Goal: Task Accomplishment & Management: Manage account settings

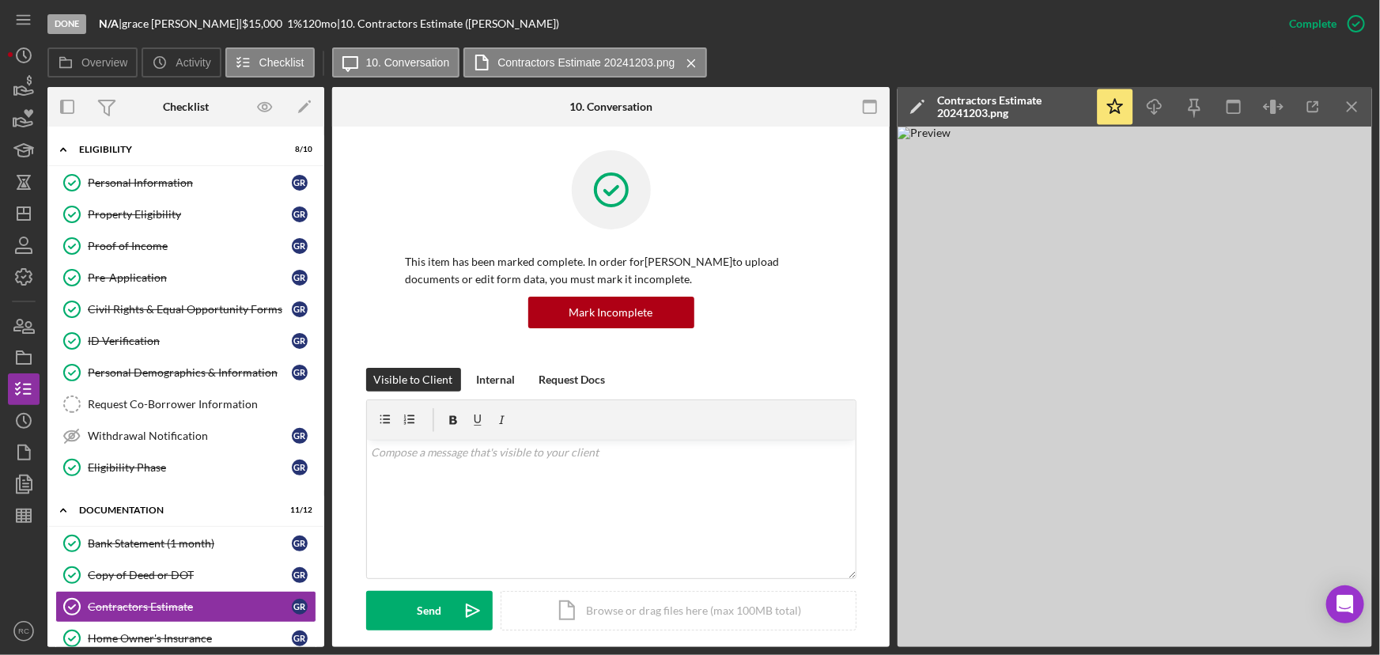
scroll to position [499, 0]
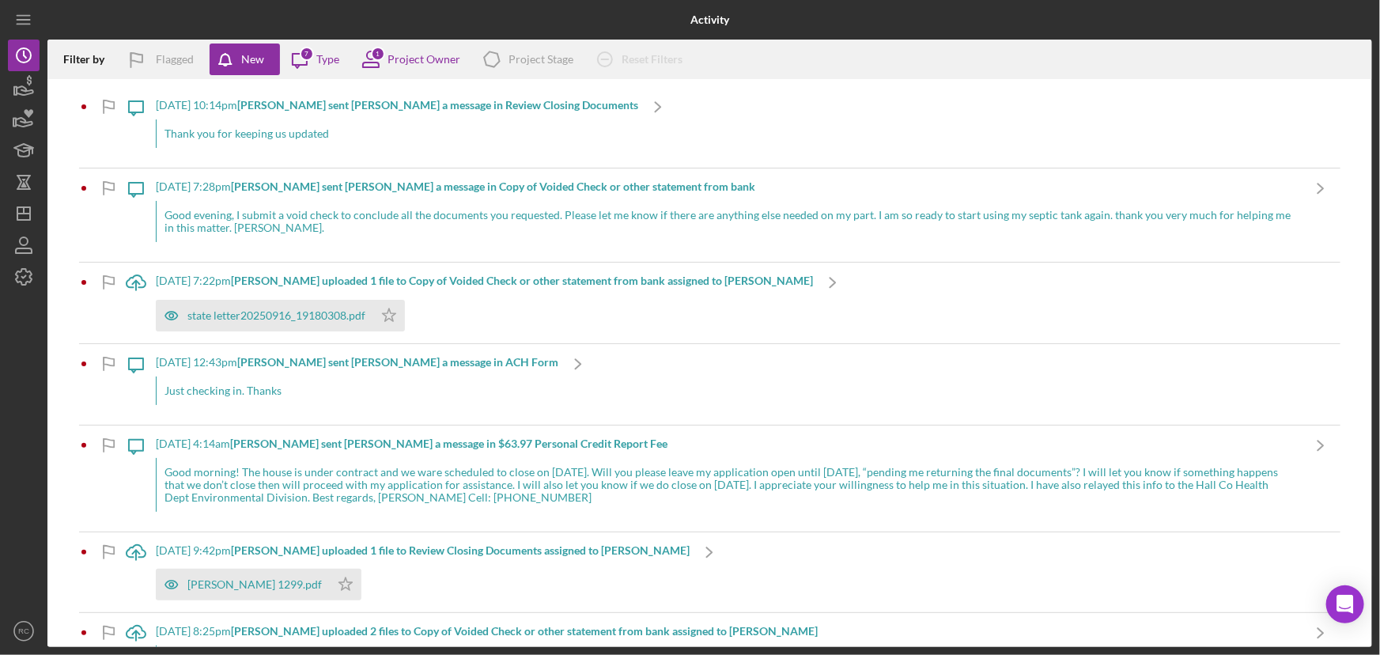
click at [272, 145] on div "Thank you for keeping us updated" at bounding box center [397, 133] width 483 height 28
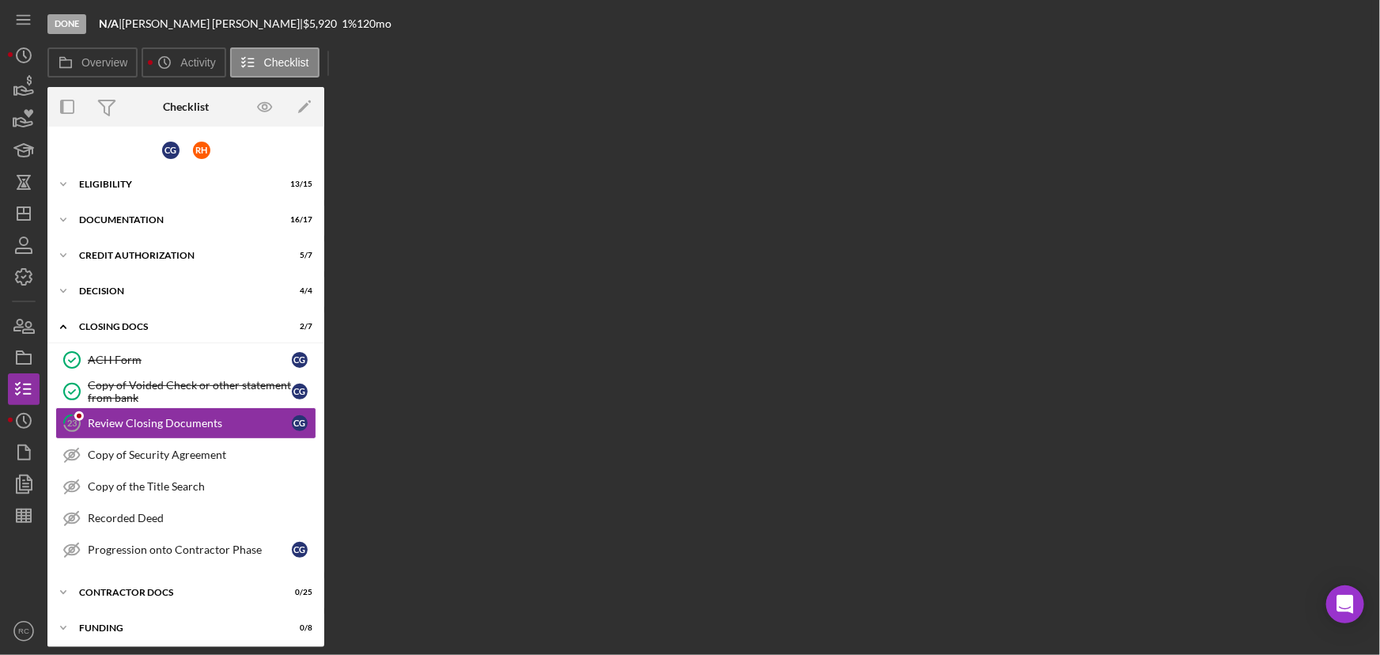
scroll to position [2, 0]
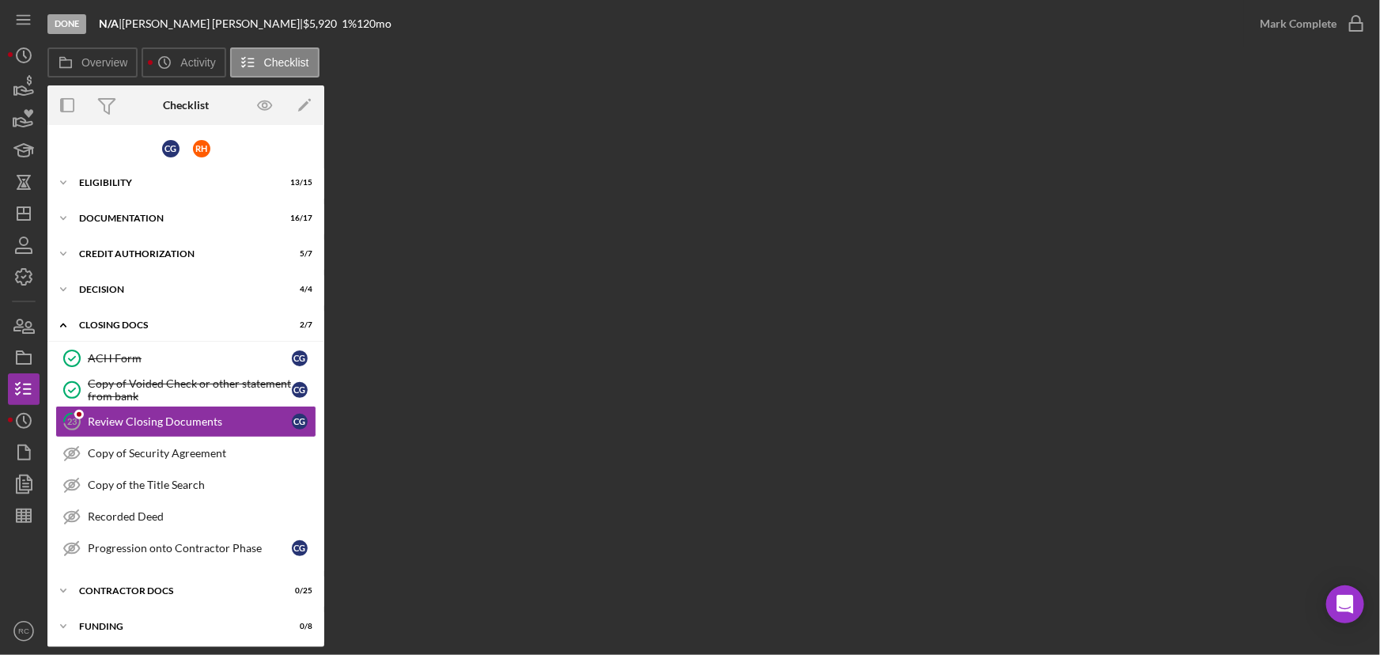
scroll to position [2, 0]
click at [130, 456] on div "Copy of Security Agreement" at bounding box center [202, 451] width 228 height 13
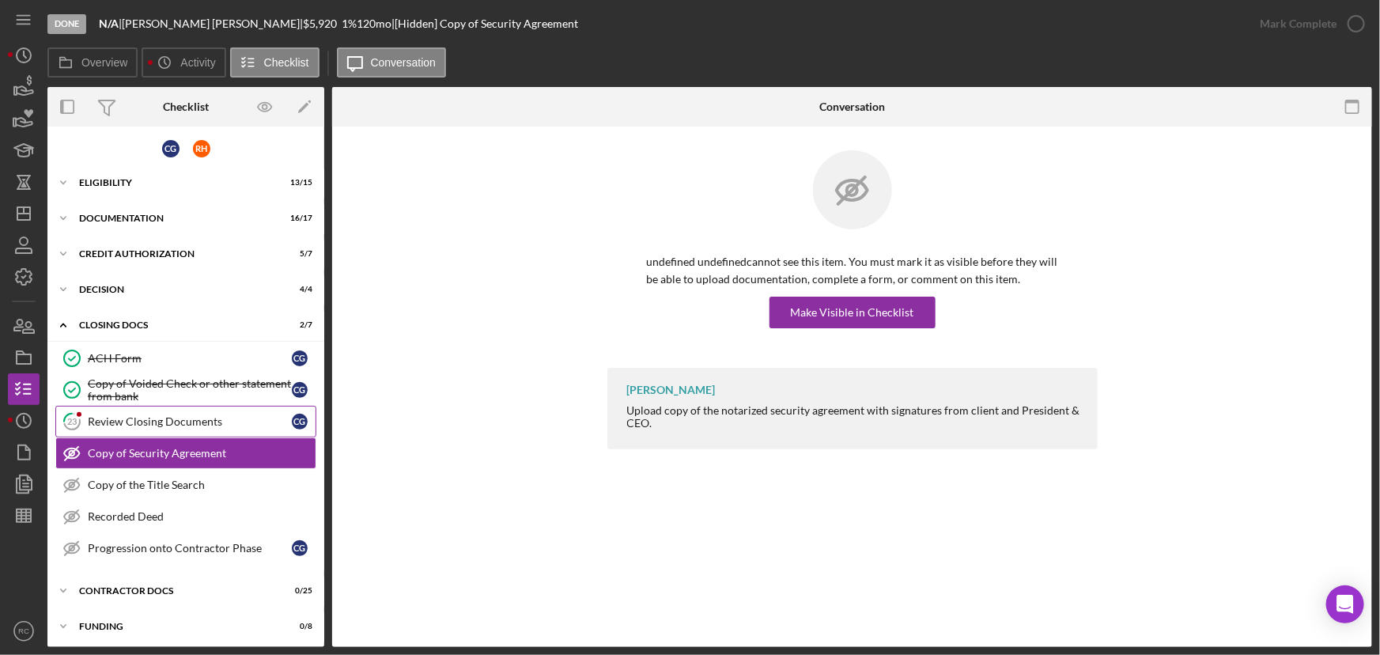
click at [142, 422] on div "Review Closing Documents" at bounding box center [190, 421] width 204 height 13
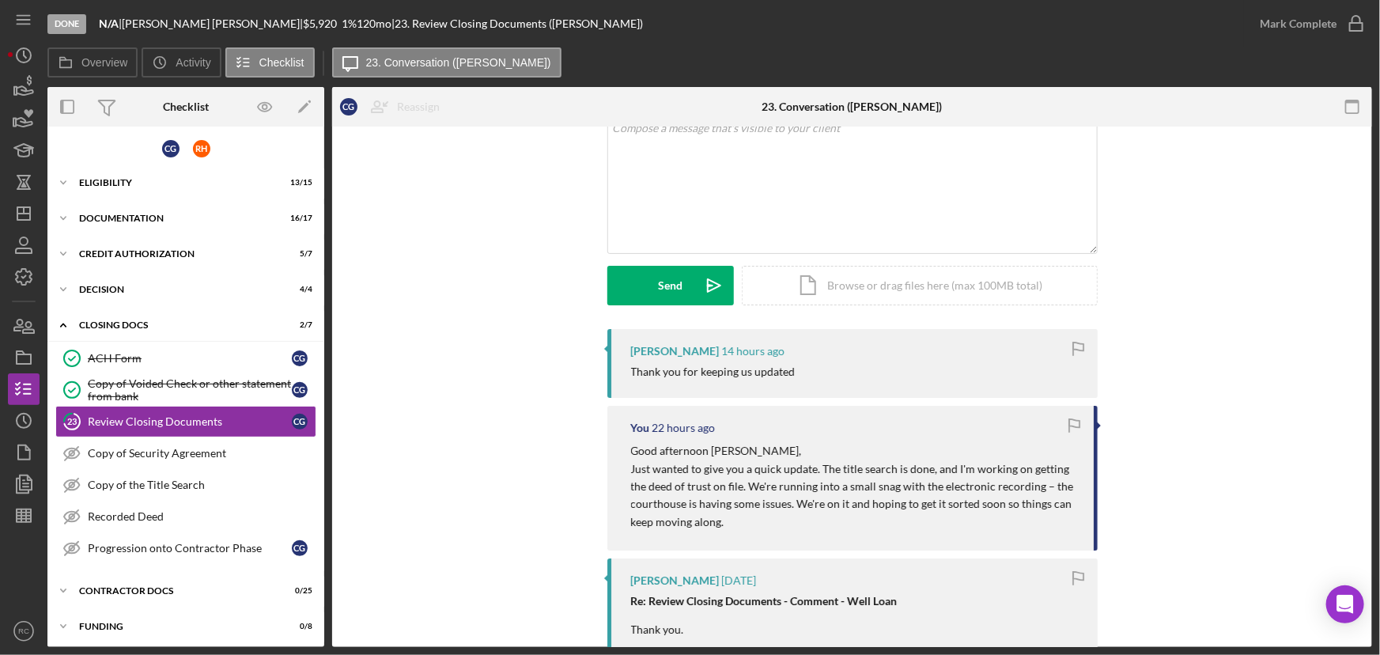
scroll to position [95, 0]
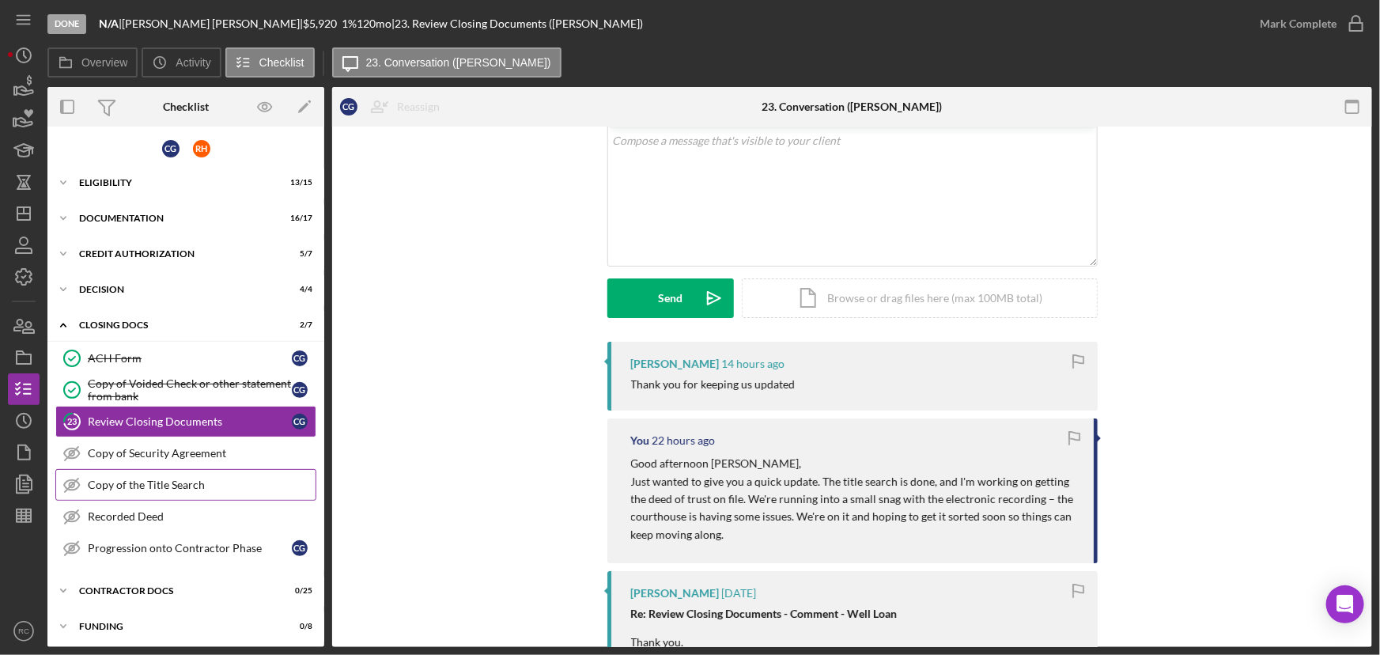
click at [168, 479] on div "Copy of the Title Search" at bounding box center [202, 485] width 228 height 13
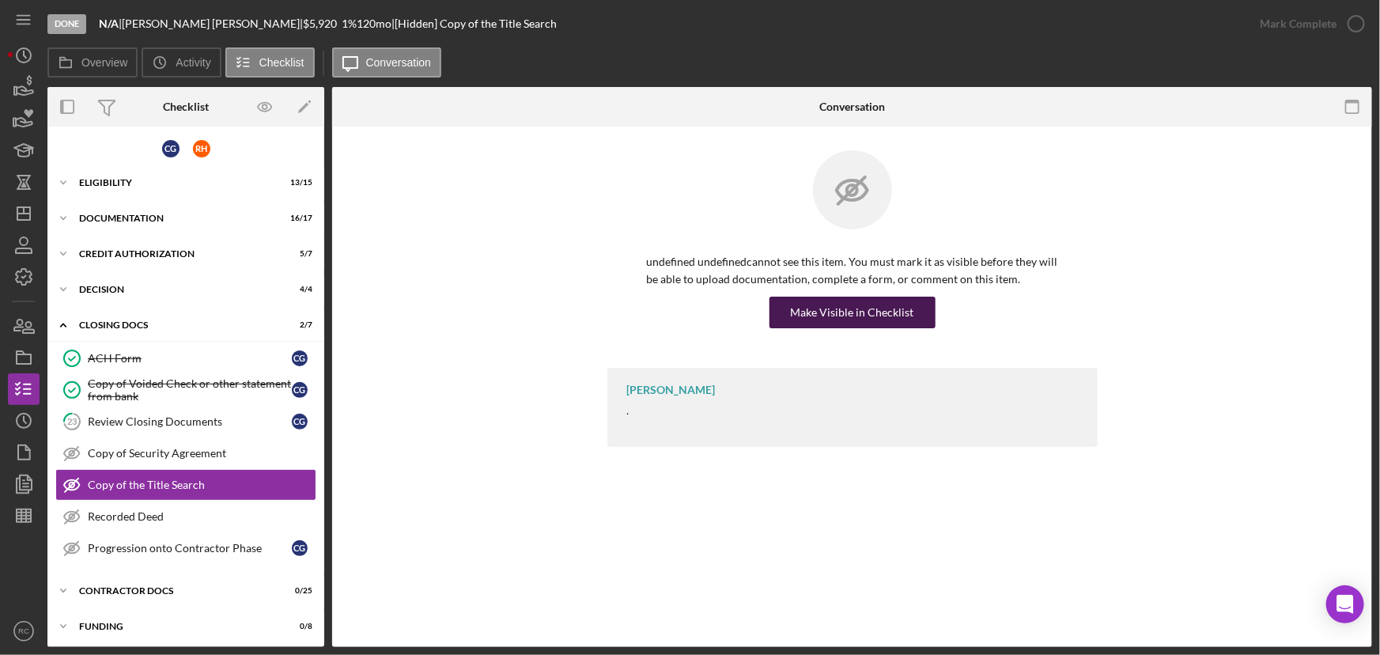
click at [865, 320] on div "Make Visible in Checklist" at bounding box center [852, 313] width 123 height 32
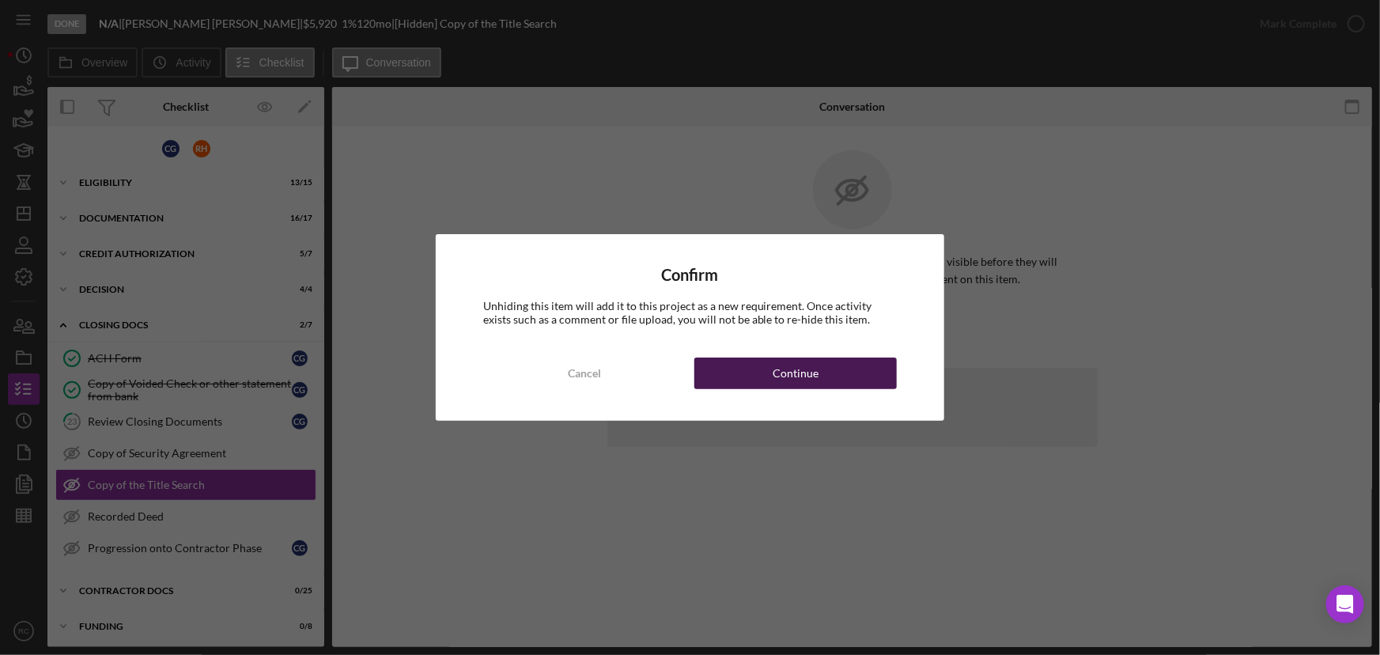
click at [792, 385] on div "Continue" at bounding box center [796, 374] width 46 height 32
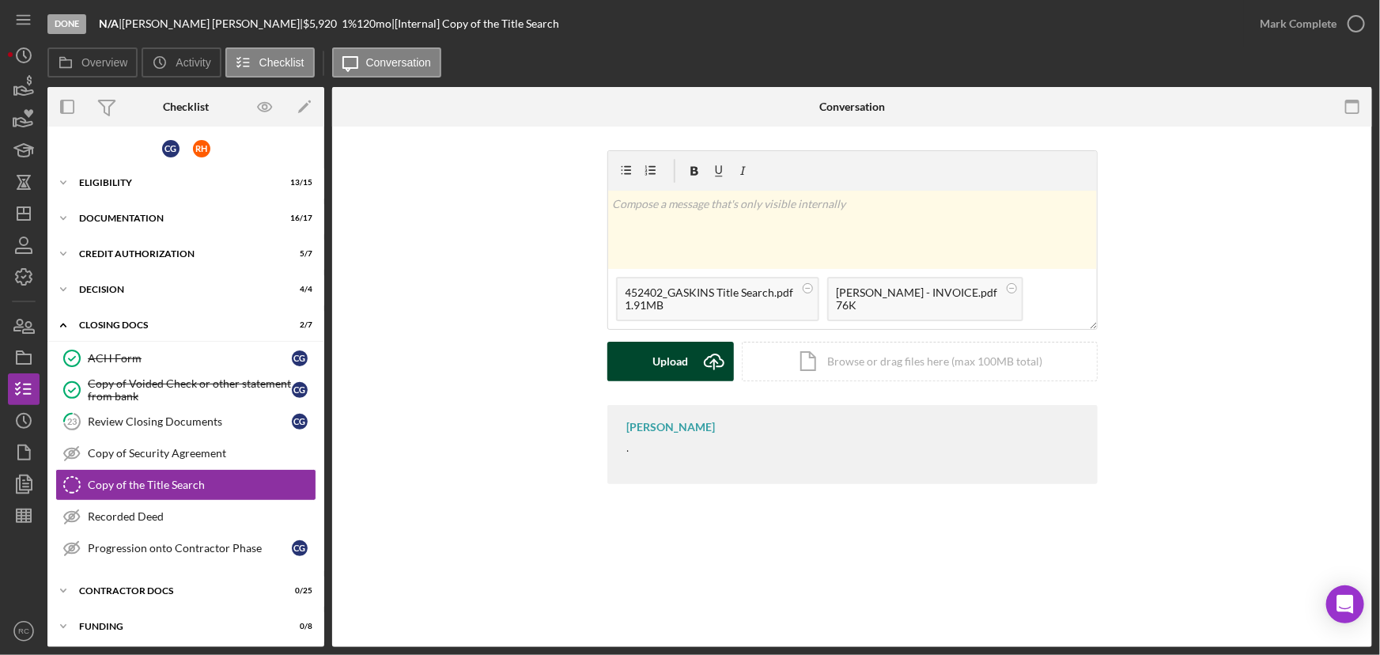
click at [657, 369] on div "Upload" at bounding box center [671, 362] width 36 height 40
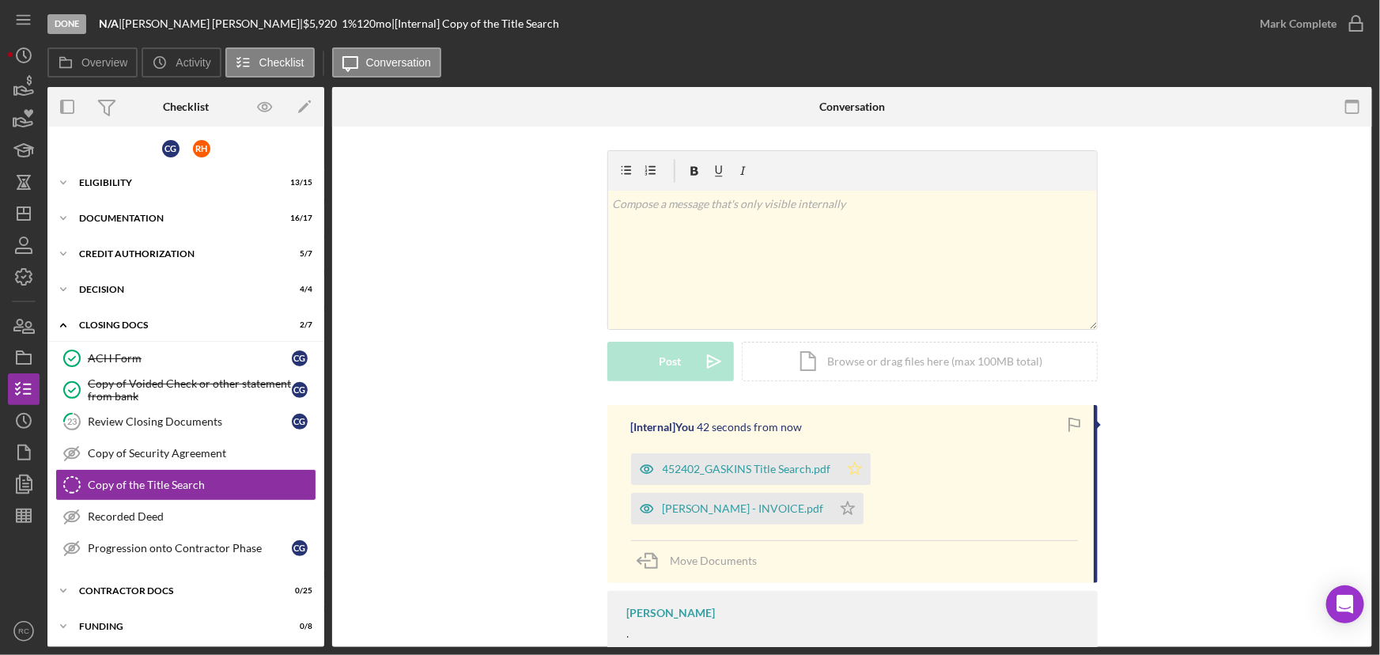
click at [858, 472] on icon "Icon/Star" at bounding box center [855, 469] width 32 height 32
click at [864, 493] on icon "Icon/Star" at bounding box center [848, 509] width 32 height 32
click at [1330, 28] on div "Mark Complete" at bounding box center [1298, 24] width 77 height 32
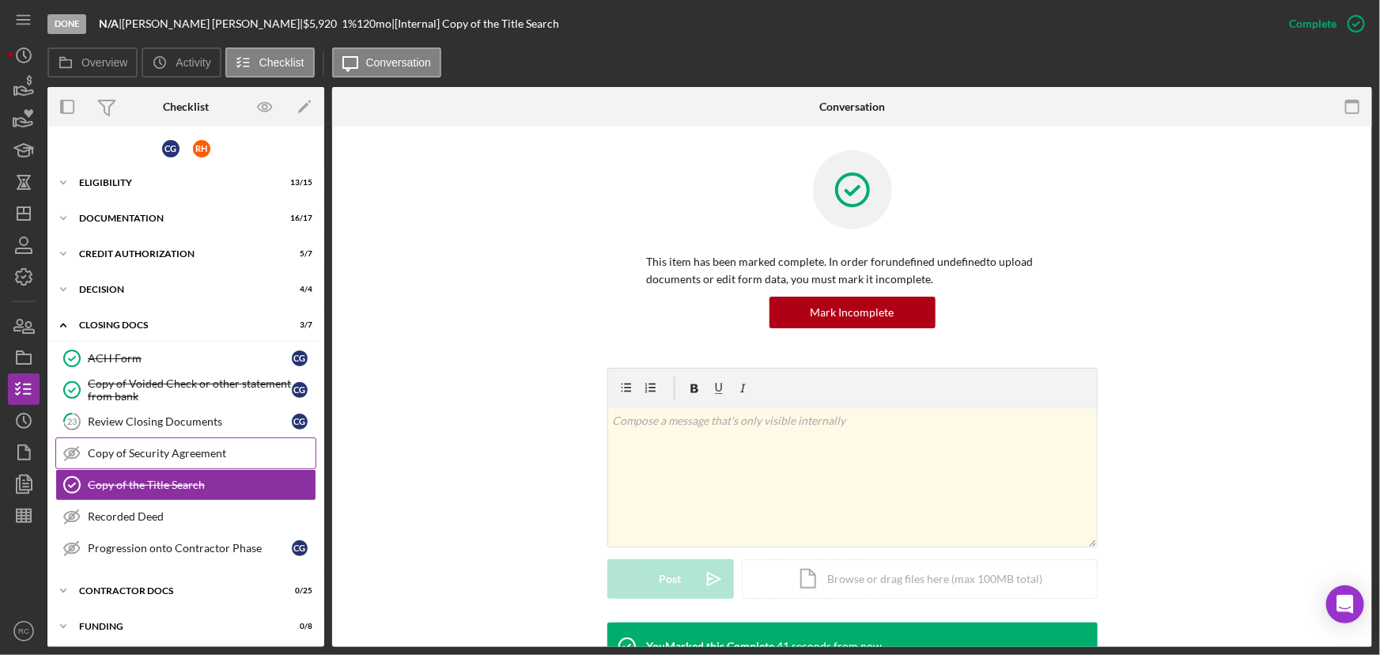
click at [184, 459] on link "Copy of Security Agreement Copy of Security Agreement" at bounding box center [185, 453] width 261 height 32
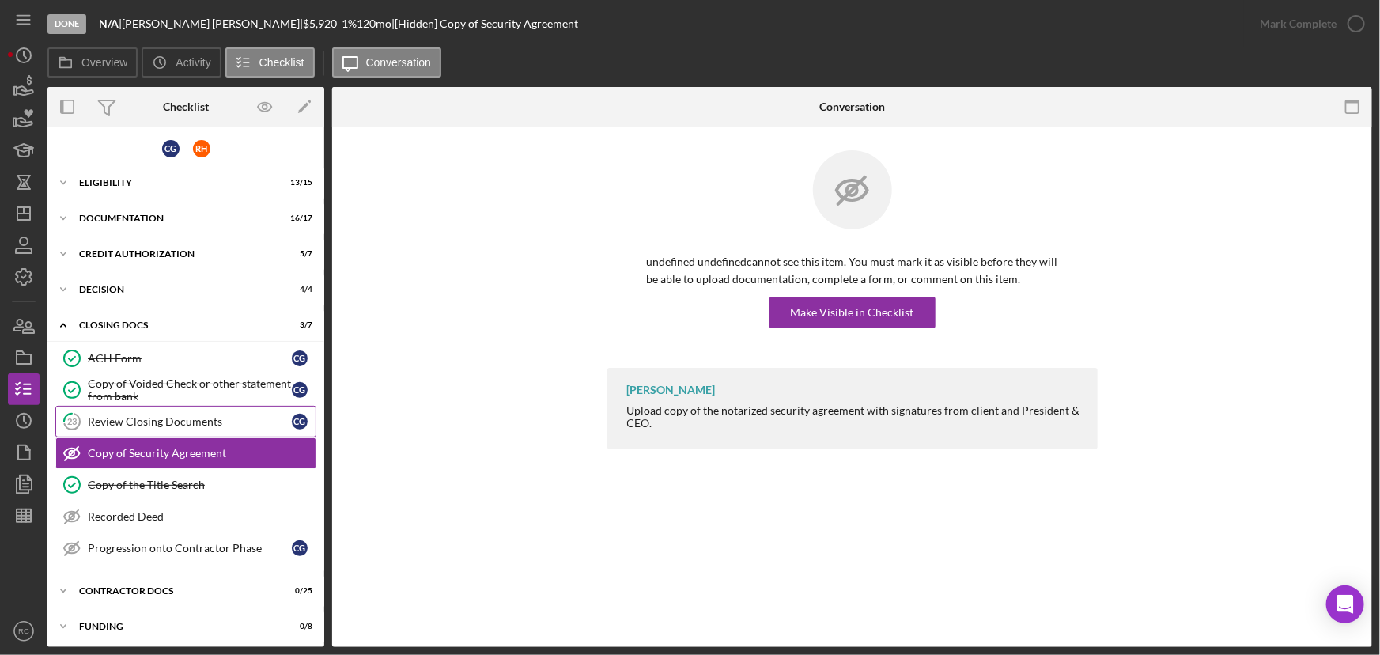
click at [229, 422] on div "Review Closing Documents" at bounding box center [190, 421] width 204 height 13
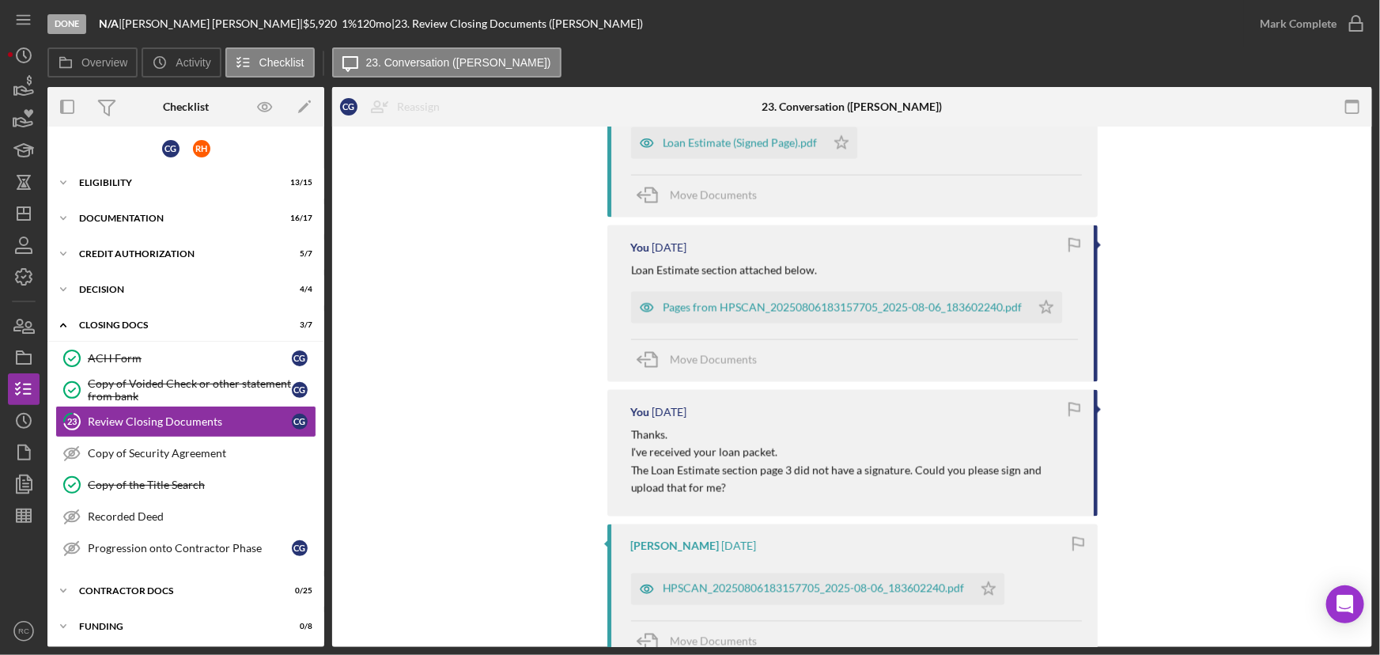
scroll to position [1438, 0]
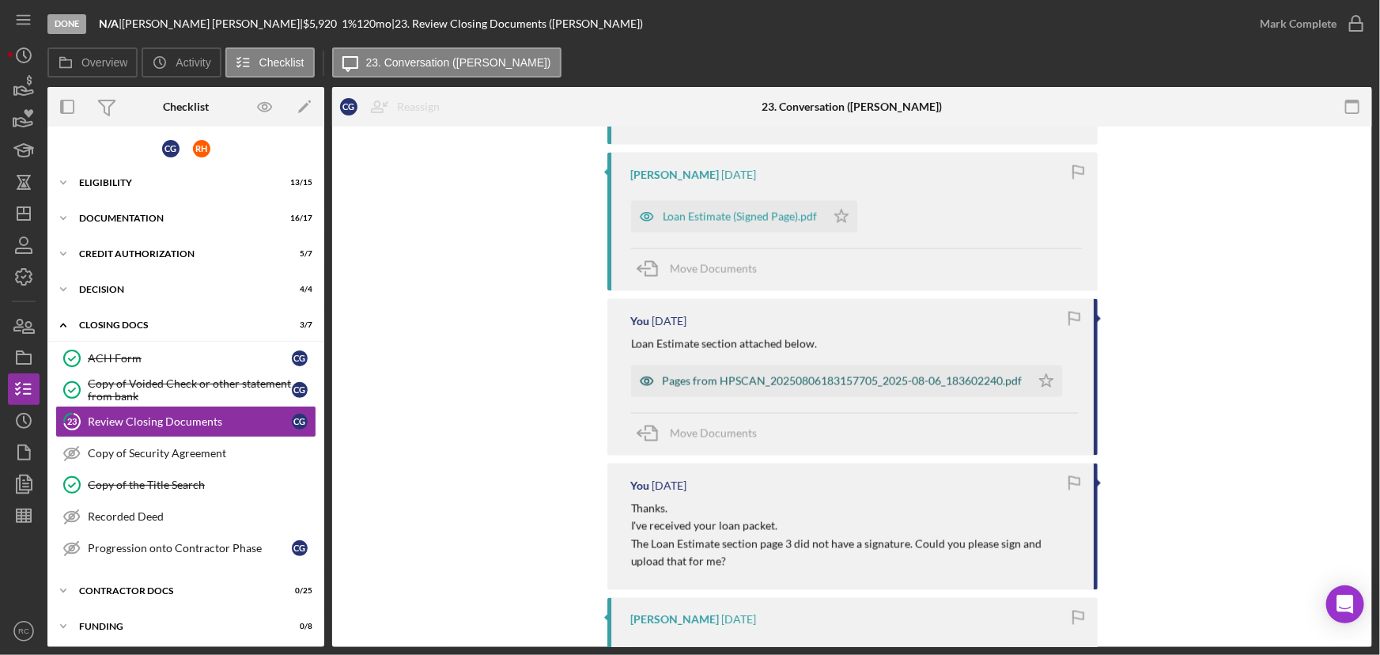
click at [880, 385] on div "Pages from HPSCAN_20250806183157705_2025-08-06_183602240.pdf" at bounding box center [843, 381] width 360 height 13
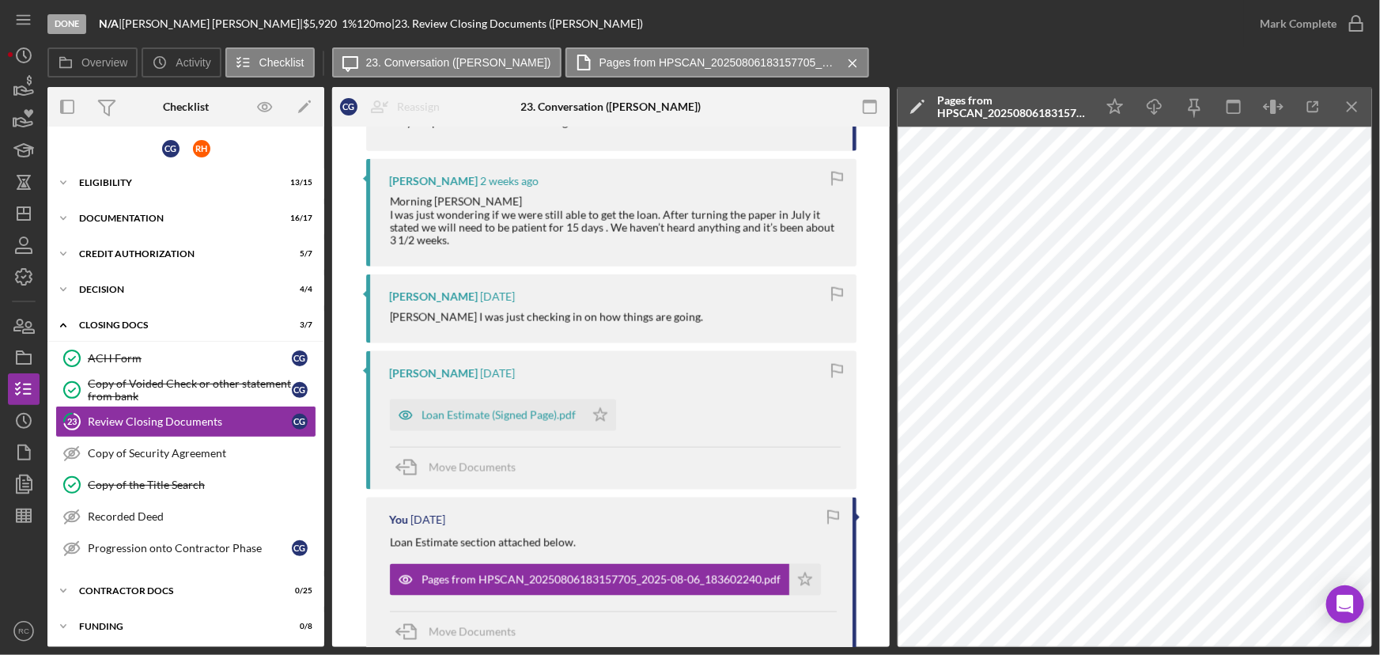
scroll to position [1246, 0]
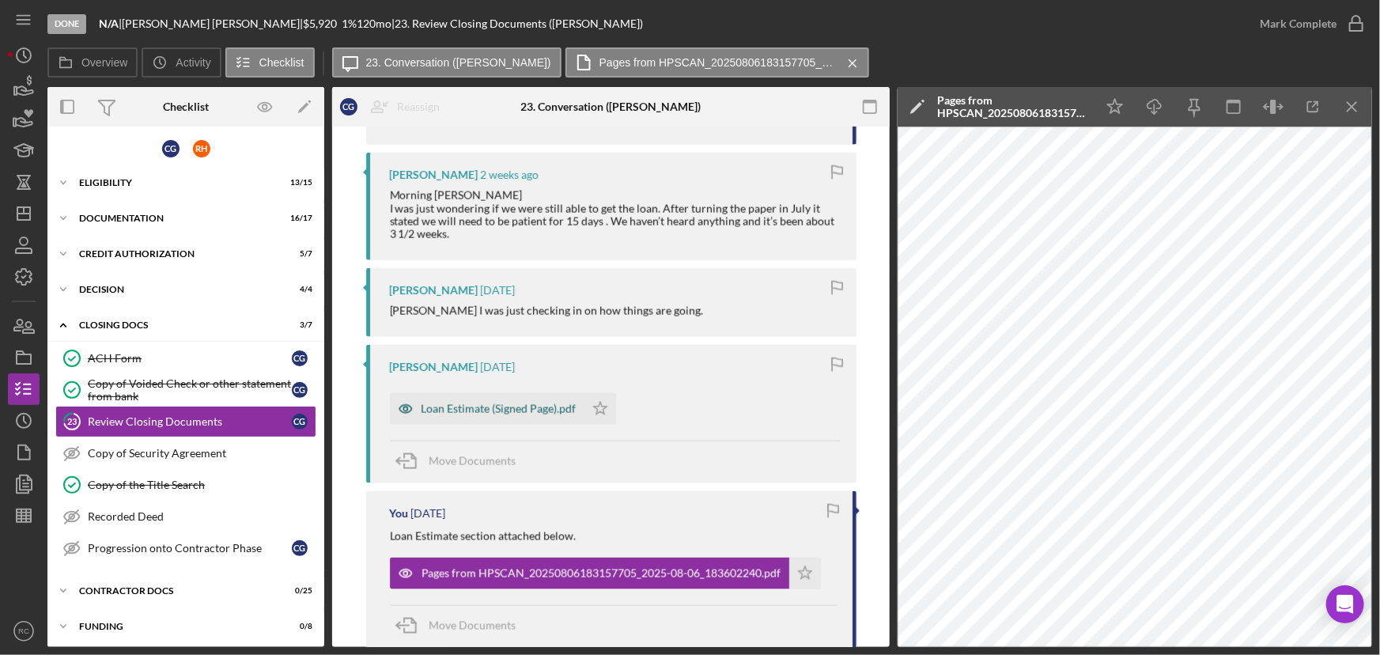
click at [512, 407] on div "Loan Estimate (Signed Page).pdf" at bounding box center [499, 409] width 155 height 13
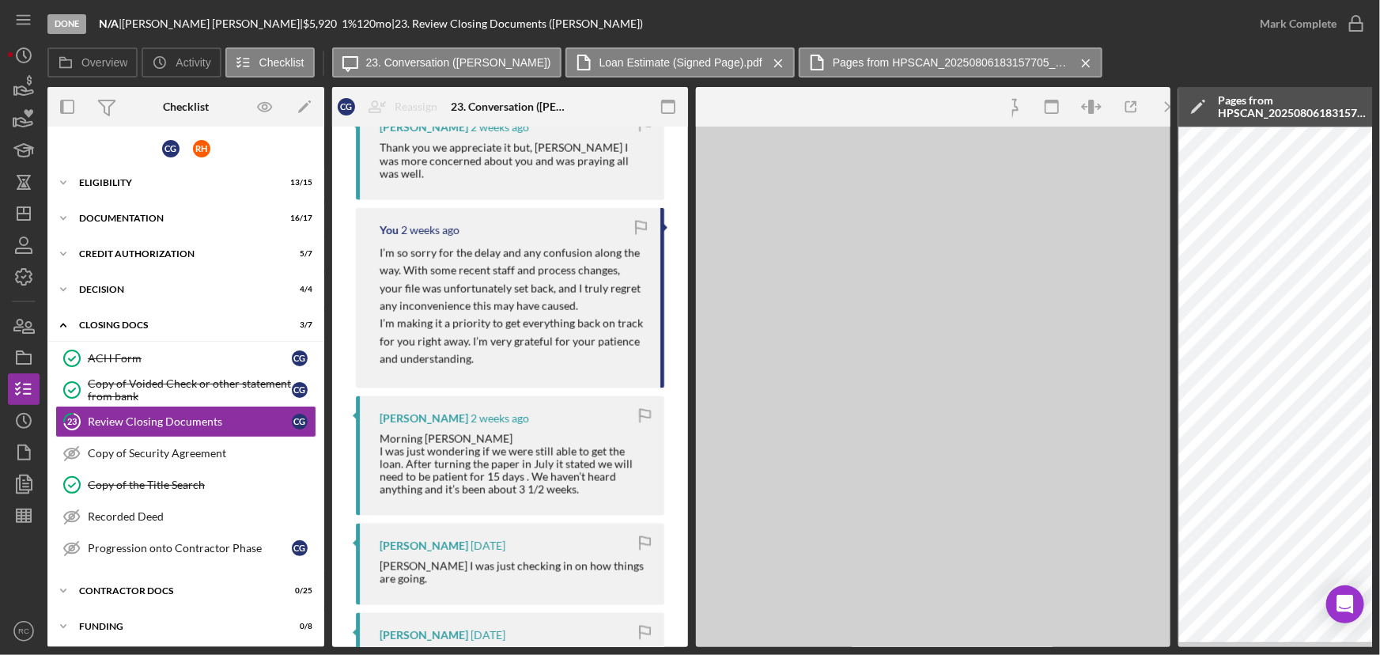
scroll to position [1484, 0]
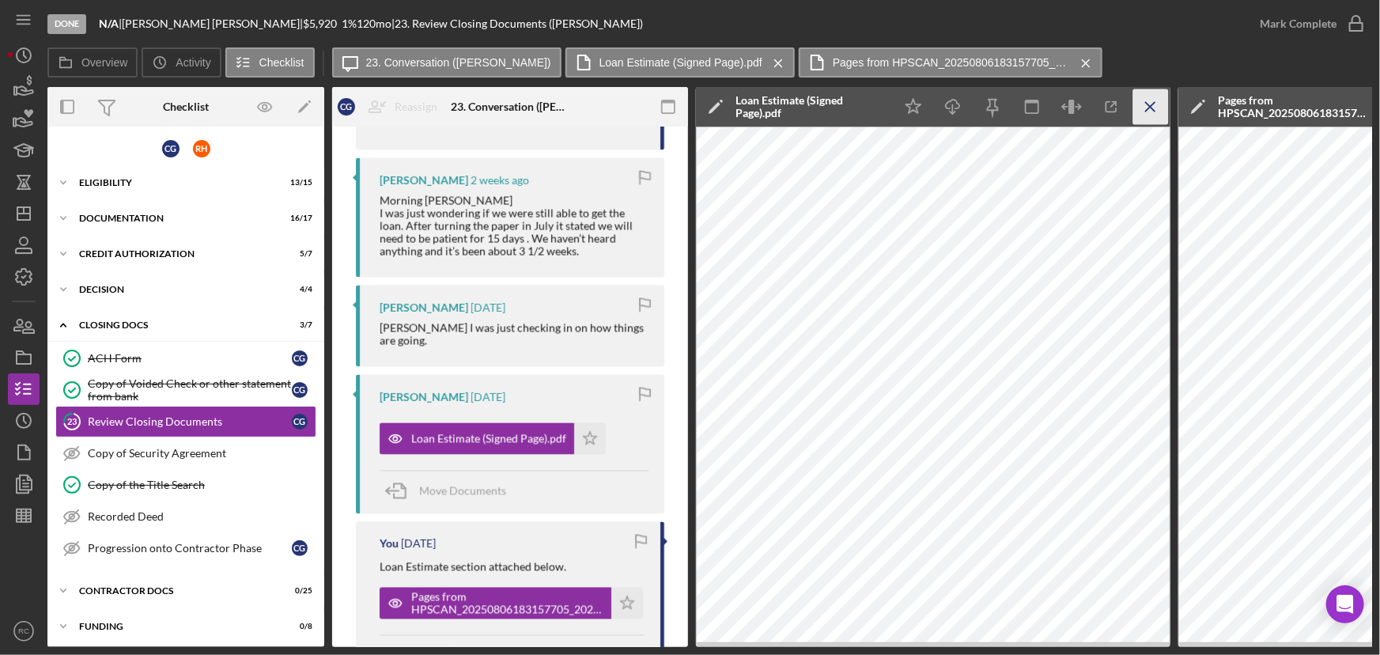
click at [1147, 112] on icon "Icon/Menu Close" at bounding box center [1152, 107] width 36 height 36
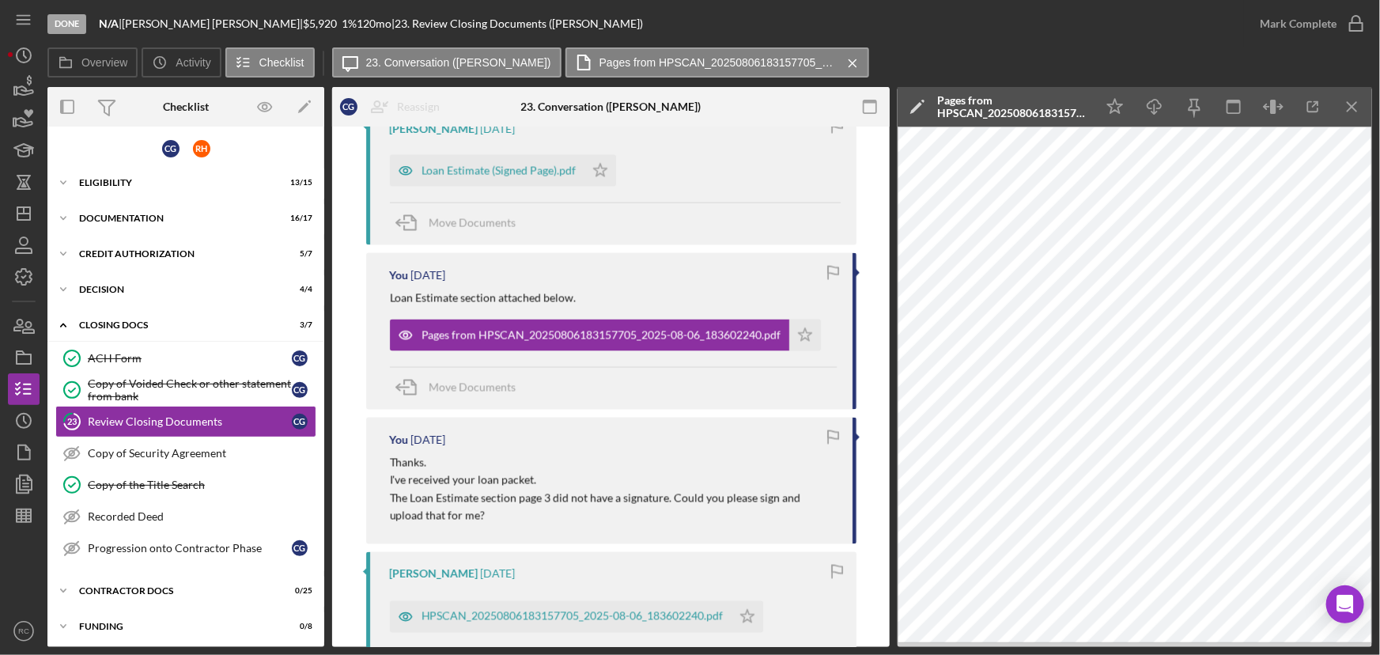
scroll to position [1229, 0]
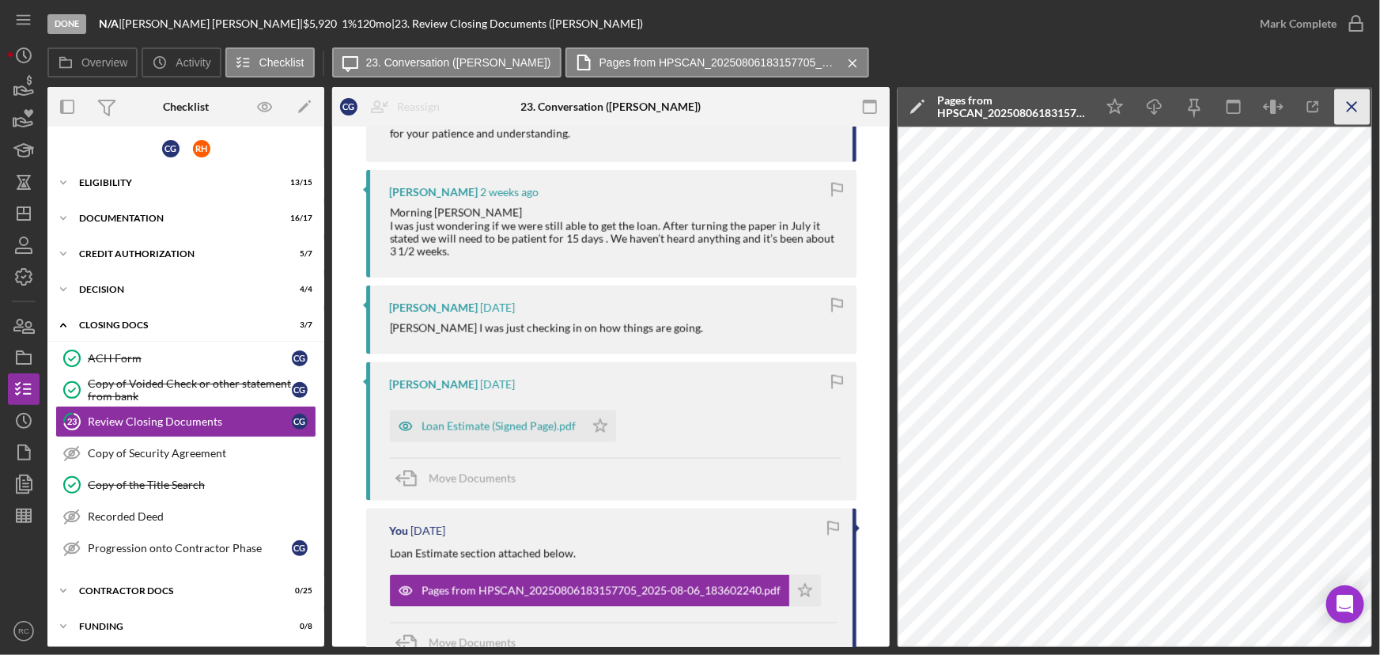
click at [1352, 117] on icon "Icon/Menu Close" at bounding box center [1353, 107] width 36 height 36
